Goal: Task Accomplishment & Management: Use online tool/utility

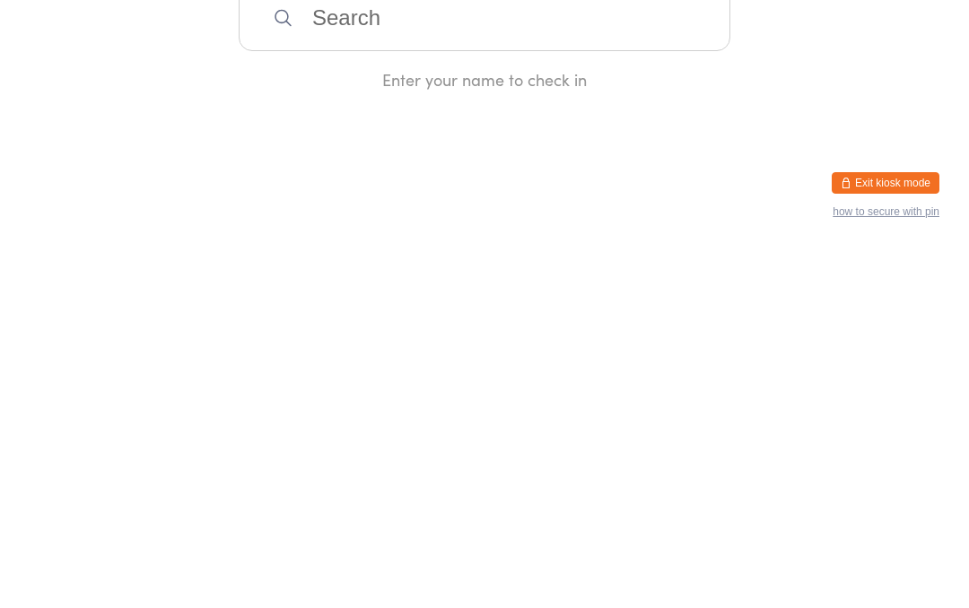
click at [872, 90] on div "Manual search Scanner input Check Out Welcome! Enter your name to check in" at bounding box center [484, 225] width 969 height 451
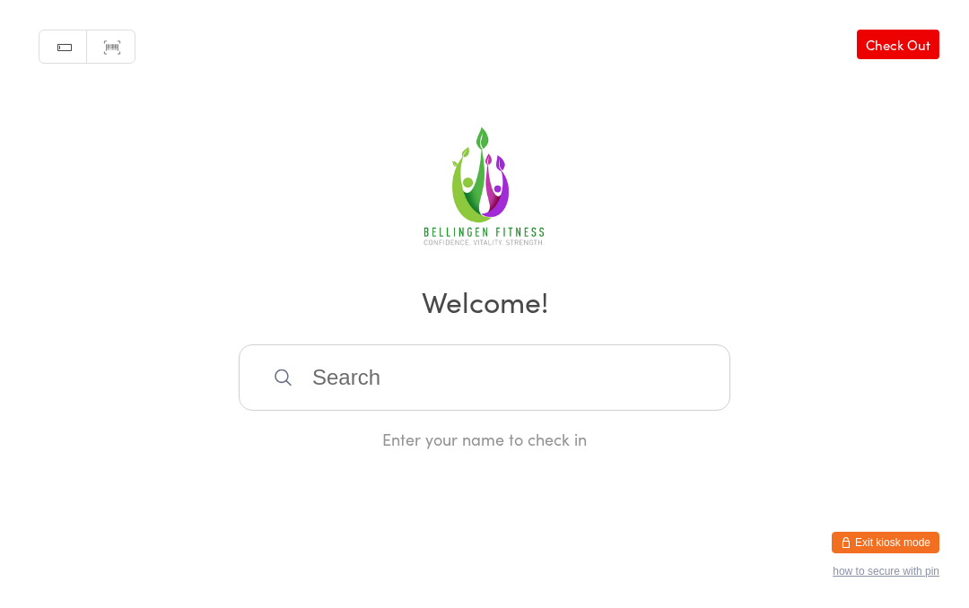
click at [365, 381] on input "search" at bounding box center [485, 379] width 492 height 66
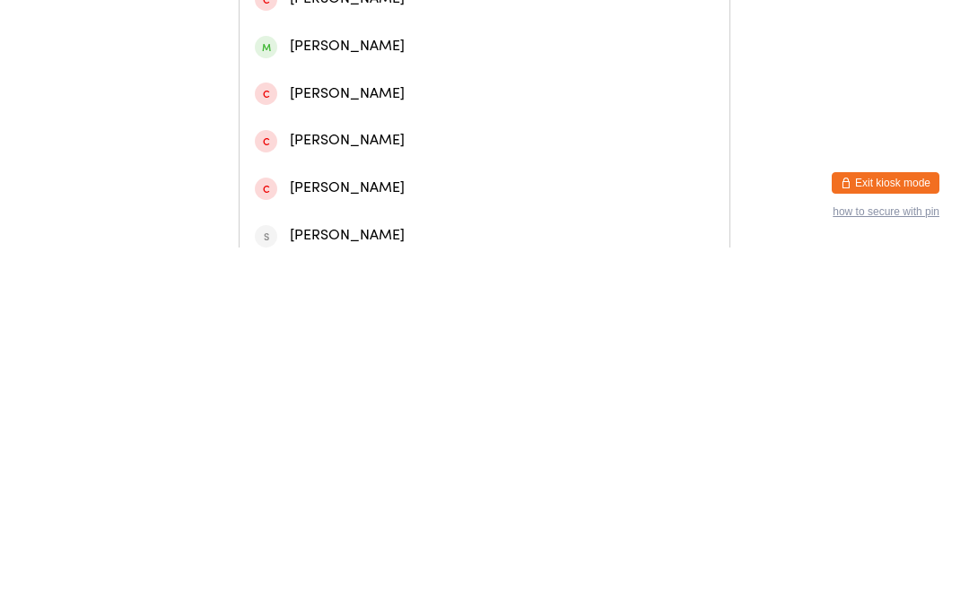
type input "Annex [PERSON_NAME]"
click at [288, 71] on div "[PERSON_NAME]" at bounding box center [485, 76] width 490 height 48
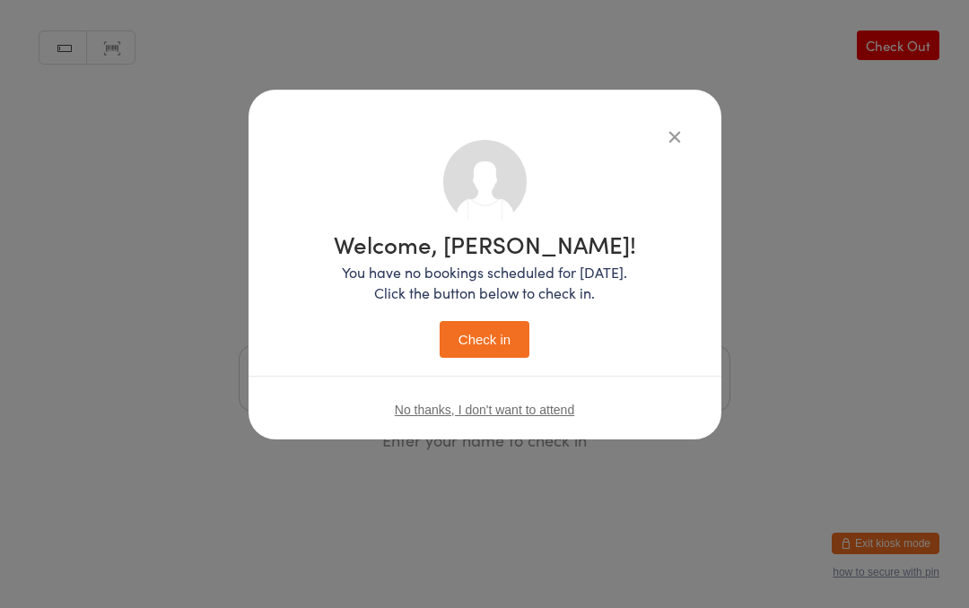
click at [473, 337] on button "Check in" at bounding box center [485, 339] width 90 height 37
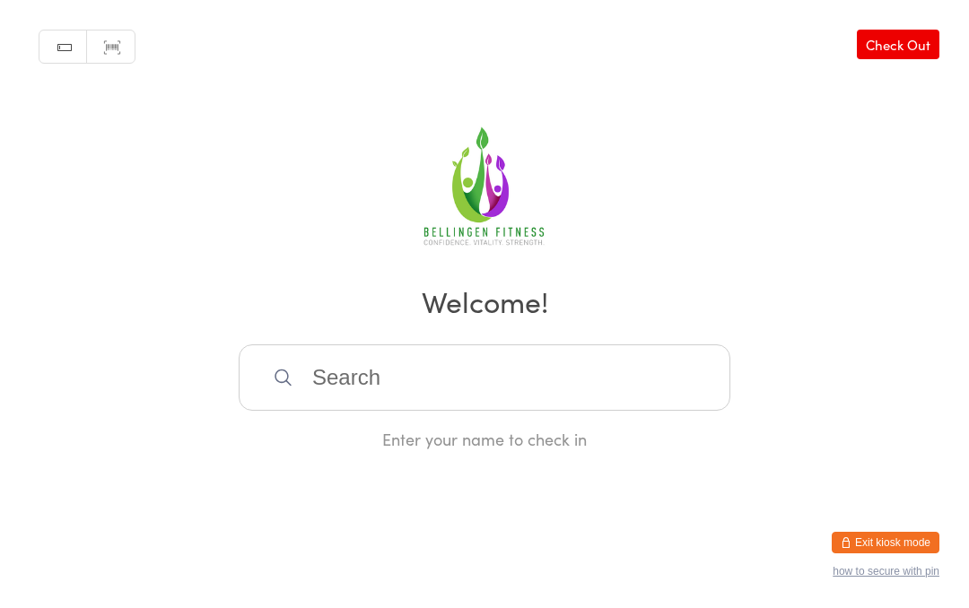
click at [566, 400] on input "search" at bounding box center [485, 379] width 492 height 66
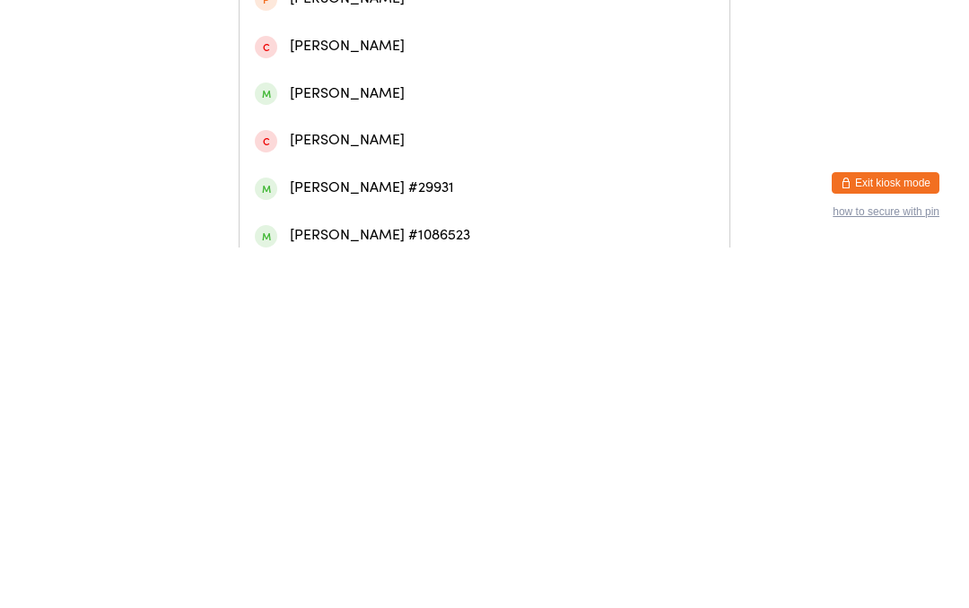
type input "[PERSON_NAME]"
click at [467, 71] on div "[PERSON_NAME] #1150131" at bounding box center [485, 76] width 490 height 48
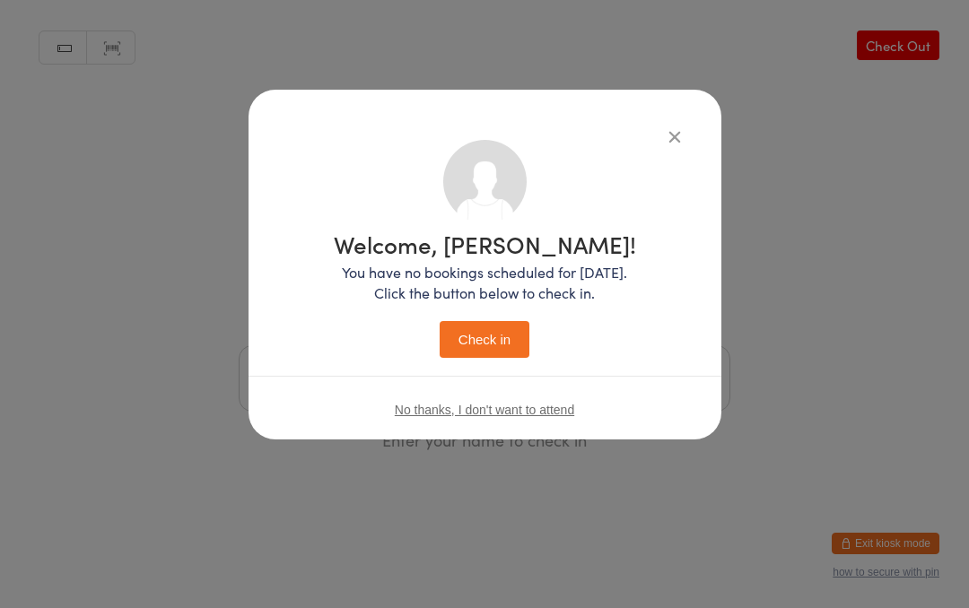
click at [495, 352] on button "Check in" at bounding box center [485, 339] width 90 height 37
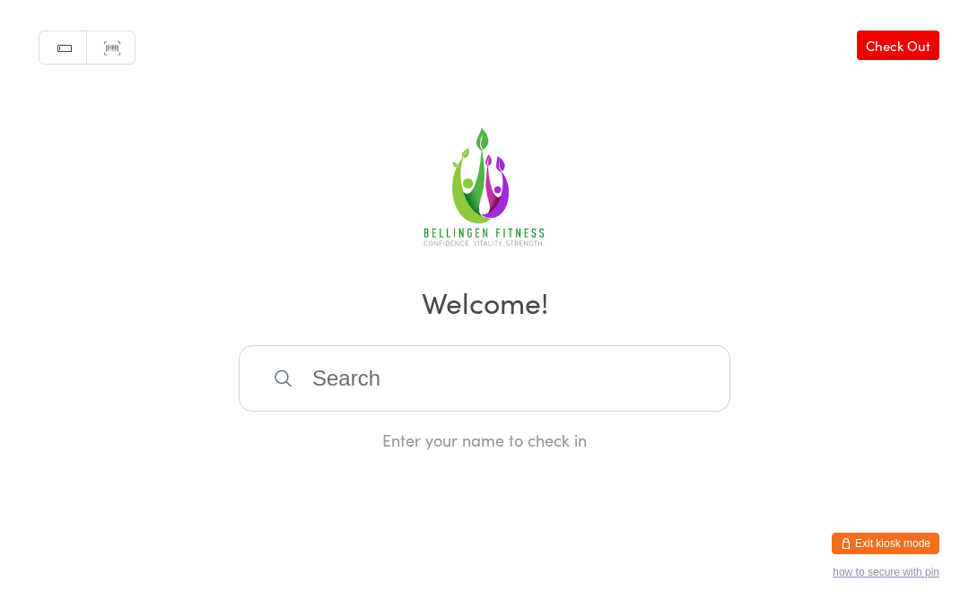
click at [339, 368] on input "search" at bounding box center [485, 379] width 492 height 66
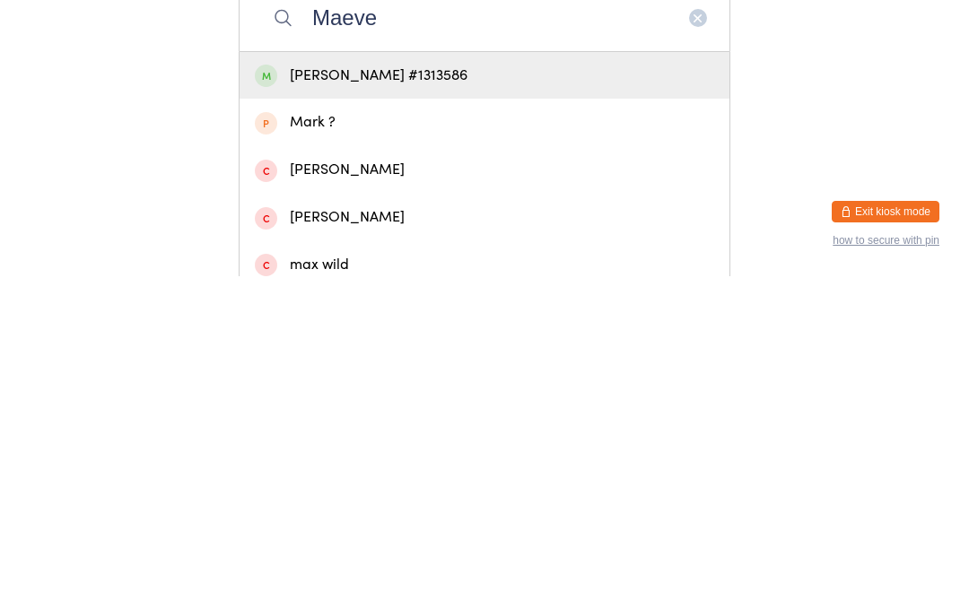
scroll to position [29, 0]
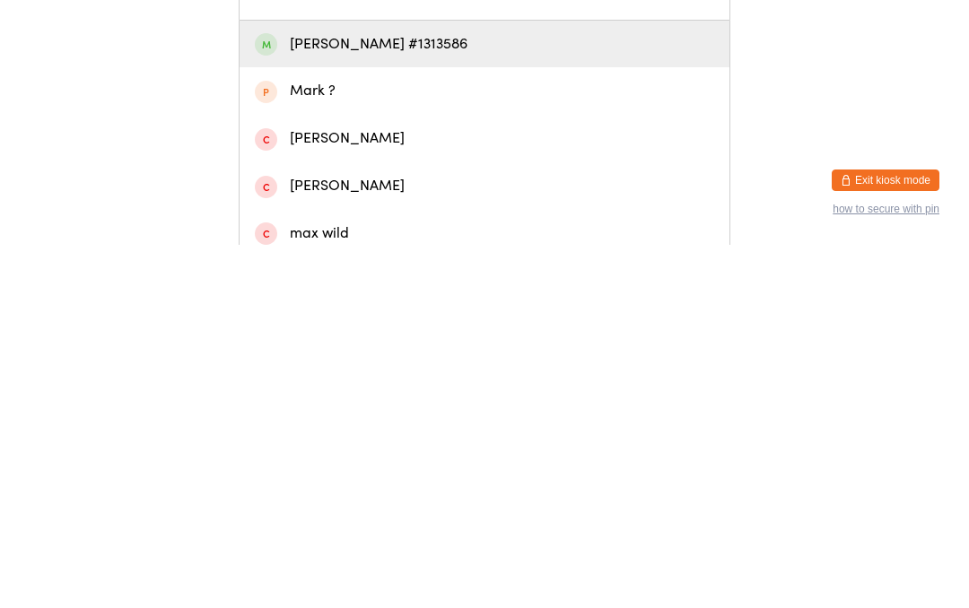
type input "Maeve"
click at [303, 396] on div "[PERSON_NAME] #1313586" at bounding box center [484, 408] width 459 height 24
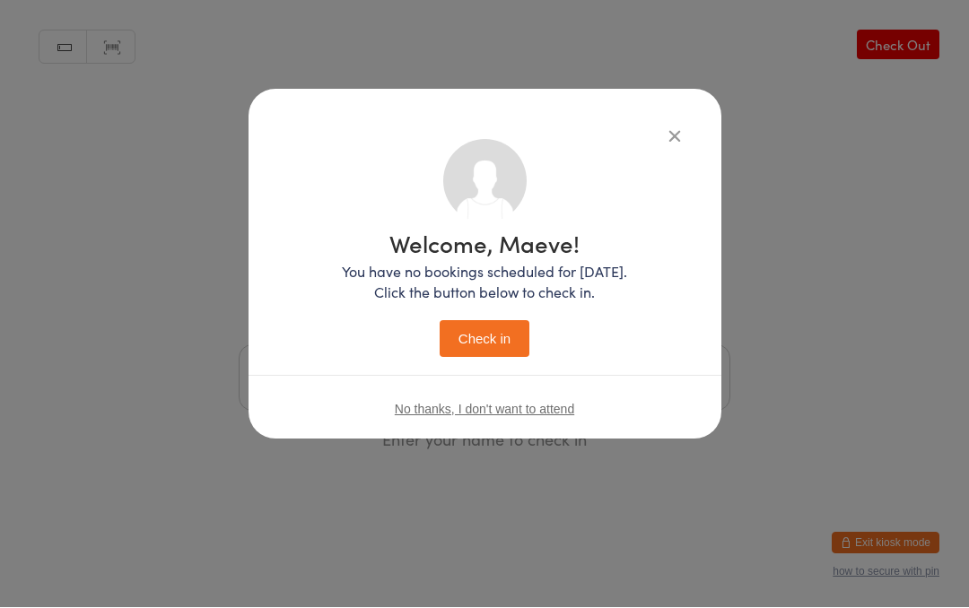
click at [468, 331] on button "Check in" at bounding box center [485, 339] width 90 height 37
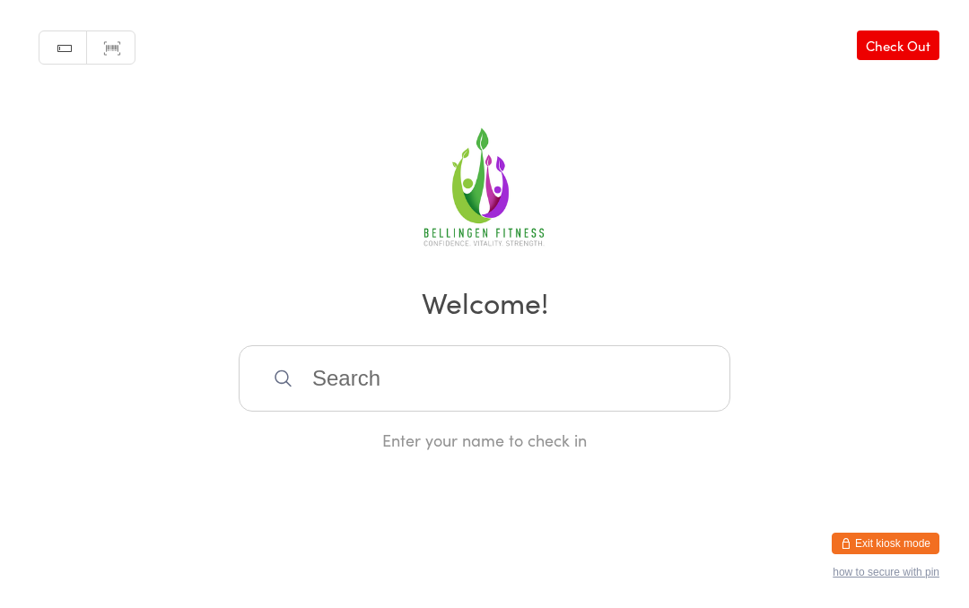
click at [617, 412] on input "search" at bounding box center [485, 379] width 492 height 66
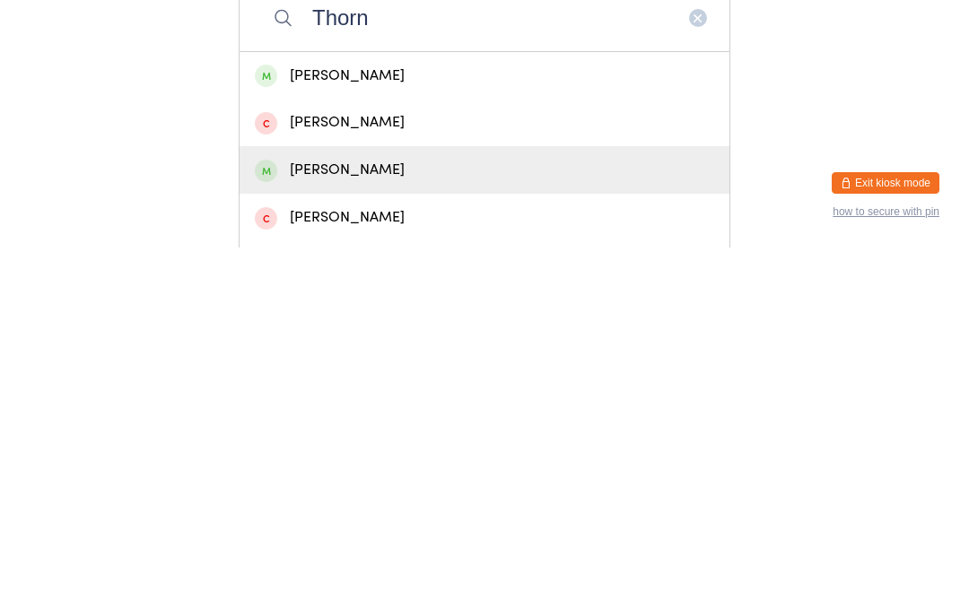
type input "Thorn"
click at [527, 519] on div "[PERSON_NAME]" at bounding box center [484, 531] width 459 height 24
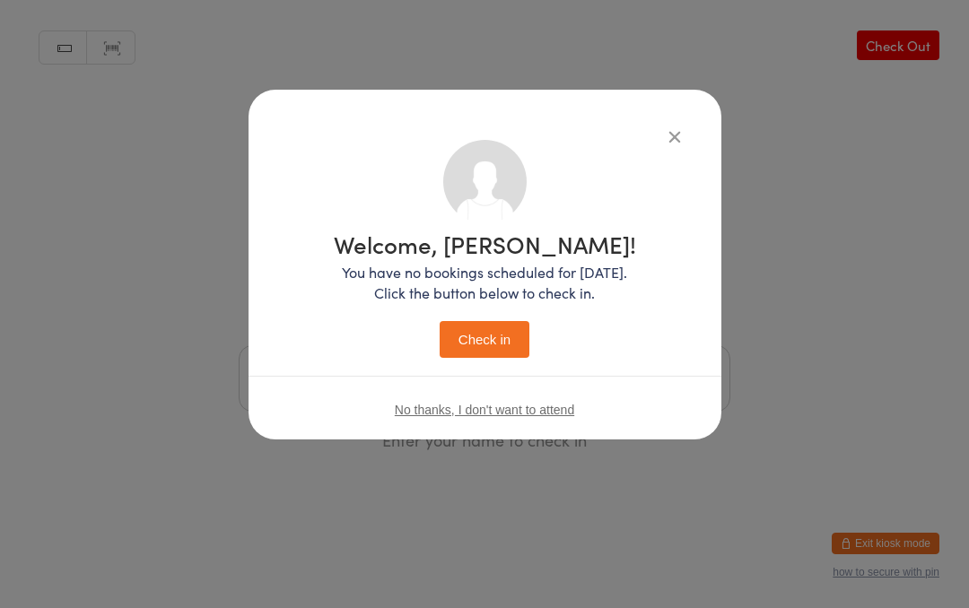
click at [495, 318] on div "Welcome, [PERSON_NAME]! You have no bookings scheduled for [DATE]. Click the bu…" at bounding box center [485, 295] width 302 height 126
click at [498, 340] on button "Check in" at bounding box center [485, 339] width 90 height 37
